Goal: Task Accomplishment & Management: Use online tool/utility

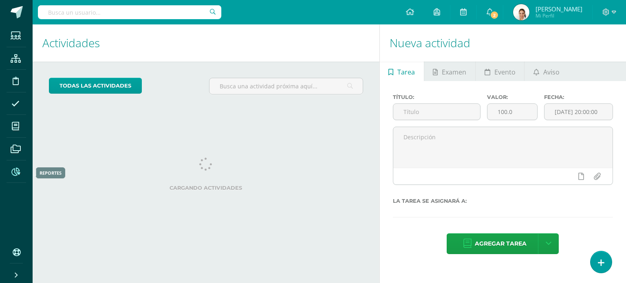
click at [18, 177] on span at bounding box center [16, 171] width 18 height 18
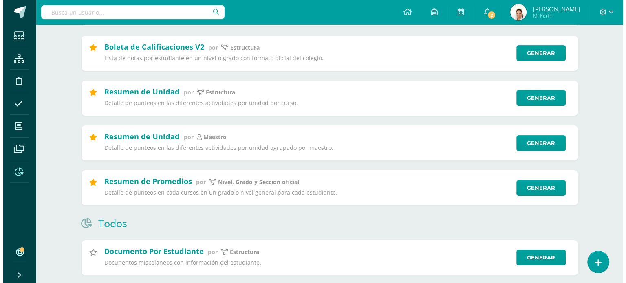
scroll to position [157, 0]
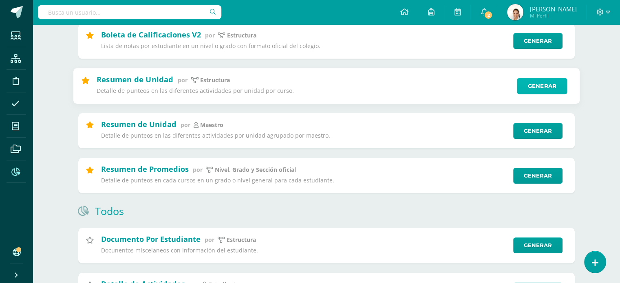
click at [541, 88] on link "Generar" at bounding box center [542, 86] width 50 height 16
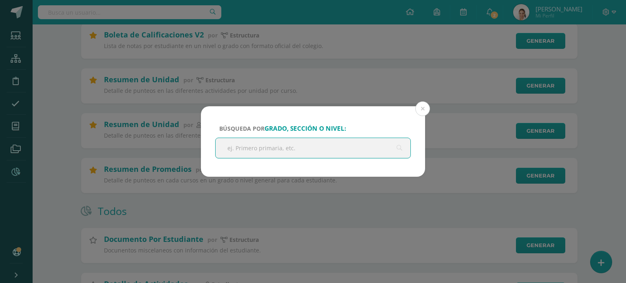
click at [263, 143] on input "text" at bounding box center [313, 148] width 195 height 20
type input "primar"
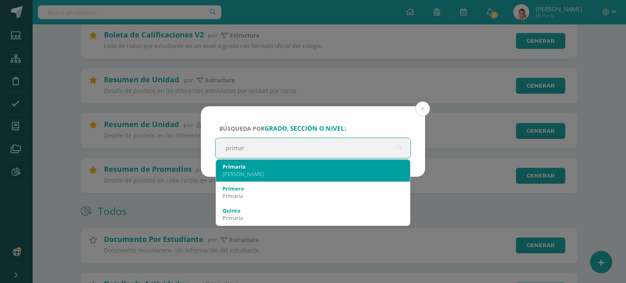
click at [255, 169] on div "Primaria" at bounding box center [313, 166] width 181 height 7
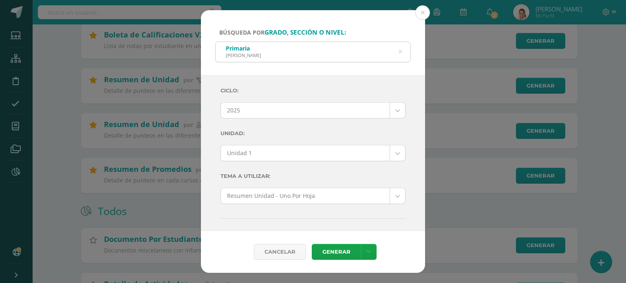
click at [404, 160] on div "Ciclo: 2025 2025 2024 2023 2022 2021 2020 2019 Unidad: Unidad 1 Unidad 1 Unidad…" at bounding box center [313, 153] width 224 height 156
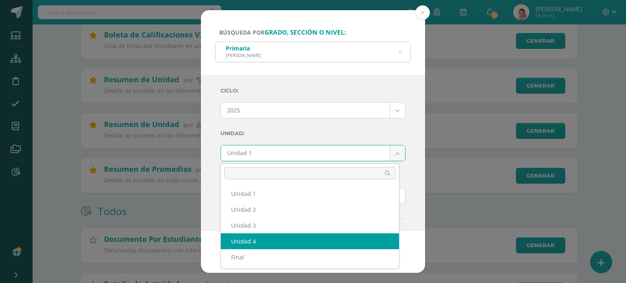
select select "Unidad 4"
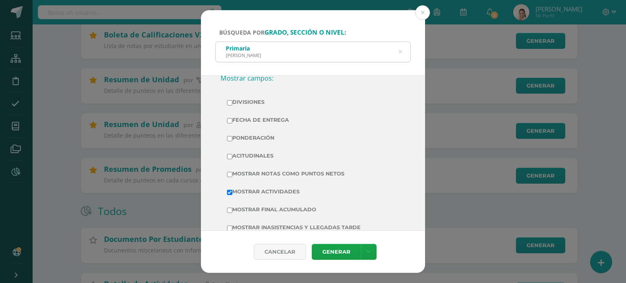
scroll to position [166, 0]
click at [227, 171] on input "Mostrar Notas Como Puntos Netos" at bounding box center [229, 172] width 5 height 5
checkbox input "true"
click at [228, 208] on input "Mostrar Final Acumulado" at bounding box center [229, 208] width 5 height 5
checkbox input "true"
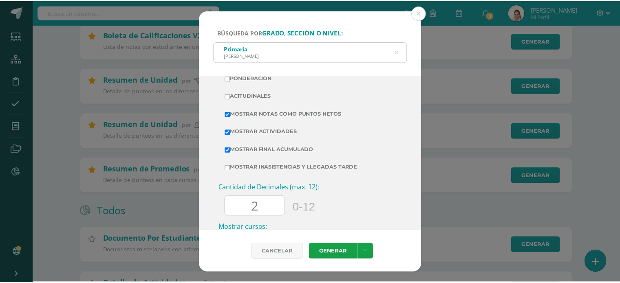
scroll to position [228, 0]
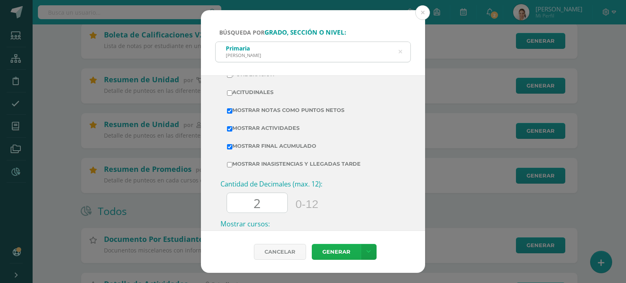
click at [348, 248] on link "Generar" at bounding box center [336, 252] width 49 height 16
click at [620, 105] on div "Búsqueda por grado, sección o nivel: Primaria Pantaleón Siquinalá primar Ciclo:…" at bounding box center [313, 141] width 626 height 283
